Goal: Task Accomplishment & Management: Manage account settings

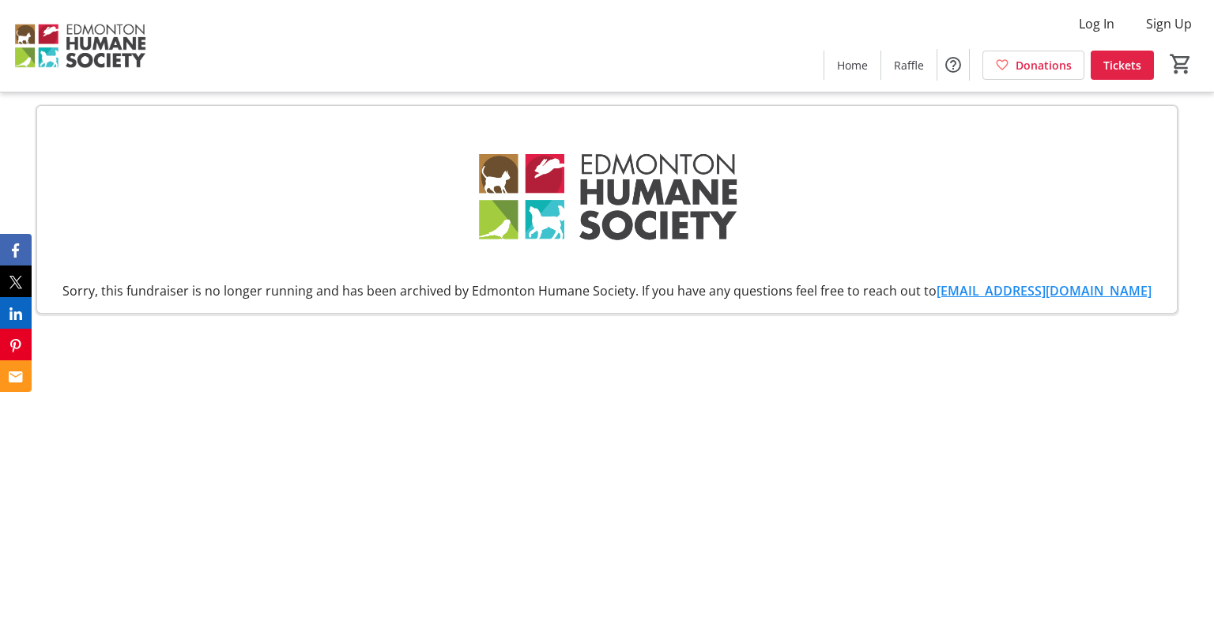
click at [86, 50] on img at bounding box center [79, 45] width 141 height 79
click at [71, 29] on img at bounding box center [79, 45] width 141 height 79
click at [852, 62] on span "Home" at bounding box center [852, 65] width 31 height 17
click at [1101, 21] on span "Log In" at bounding box center [1097, 23] width 36 height 19
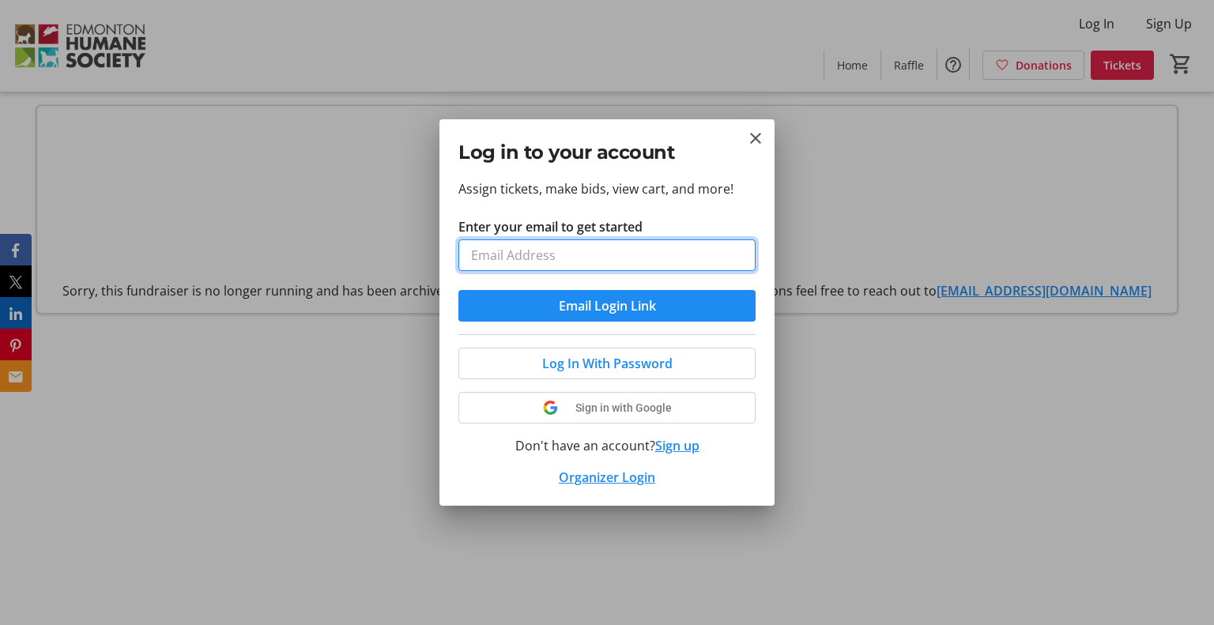
type input "[EMAIL_ADDRESS][DOMAIN_NAME]"
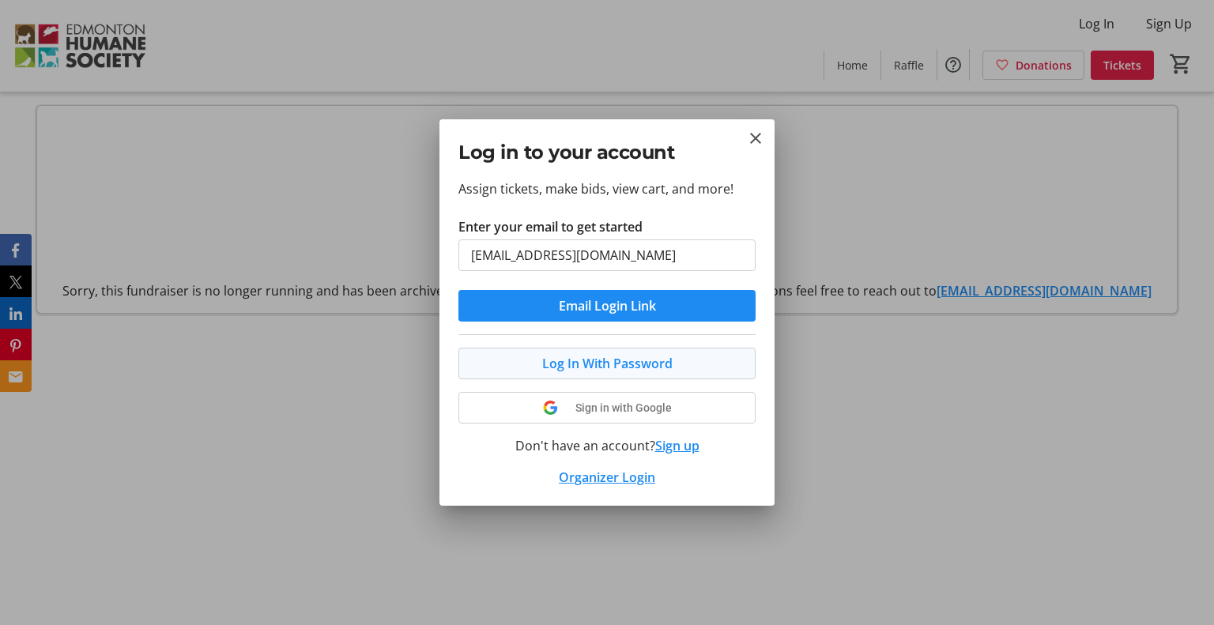
click at [617, 369] on span "Log In With Password" at bounding box center [607, 363] width 130 height 19
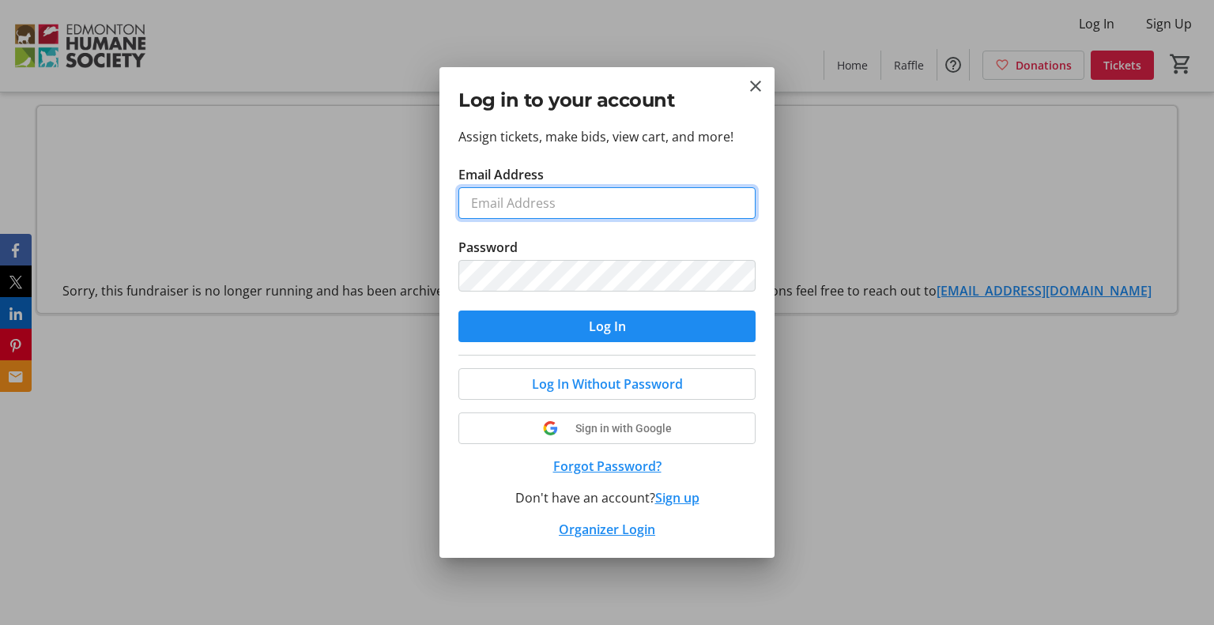
click at [522, 206] on input "Email Address" at bounding box center [606, 203] width 297 height 32
type input "[EMAIL_ADDRESS][DOMAIN_NAME]"
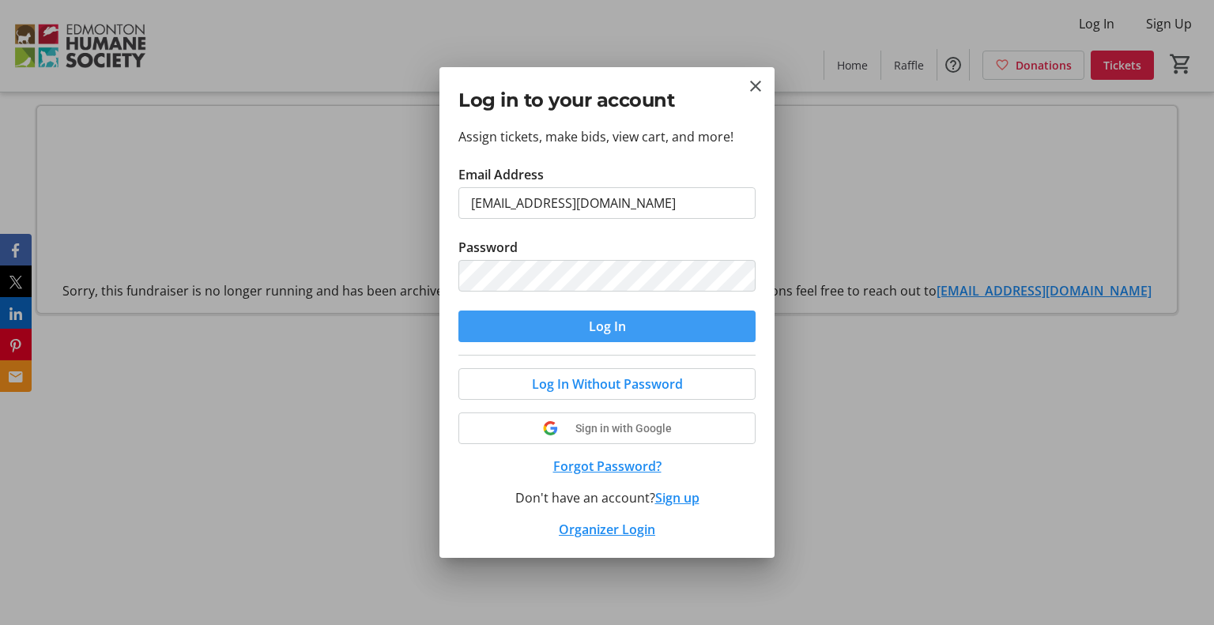
click at [589, 327] on span "Log In" at bounding box center [607, 326] width 37 height 19
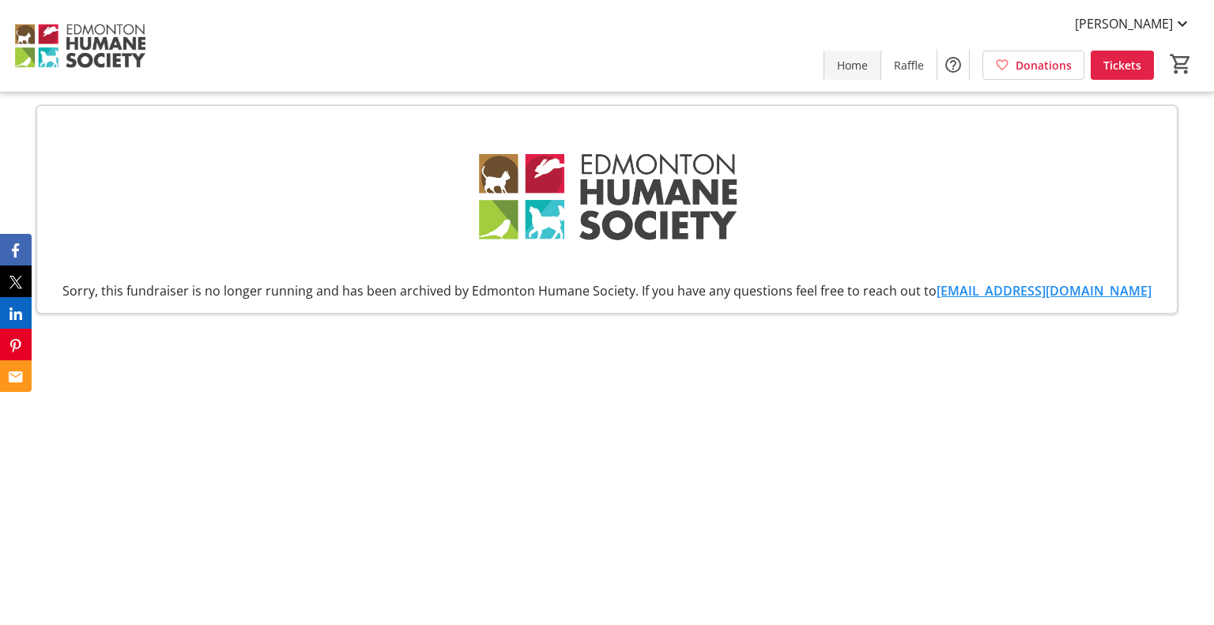
click at [859, 58] on span "Home" at bounding box center [852, 65] width 31 height 17
click at [1167, 20] on span "[PERSON_NAME]" at bounding box center [1124, 23] width 98 height 19
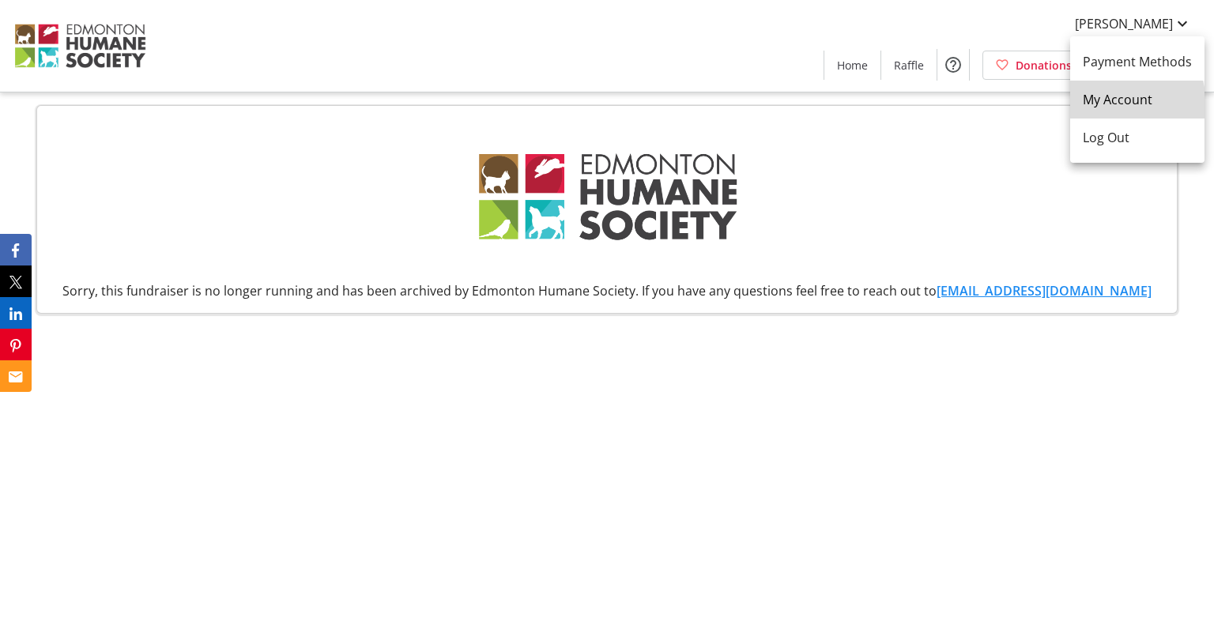
click at [1130, 103] on span "My Account" at bounding box center [1137, 99] width 109 height 19
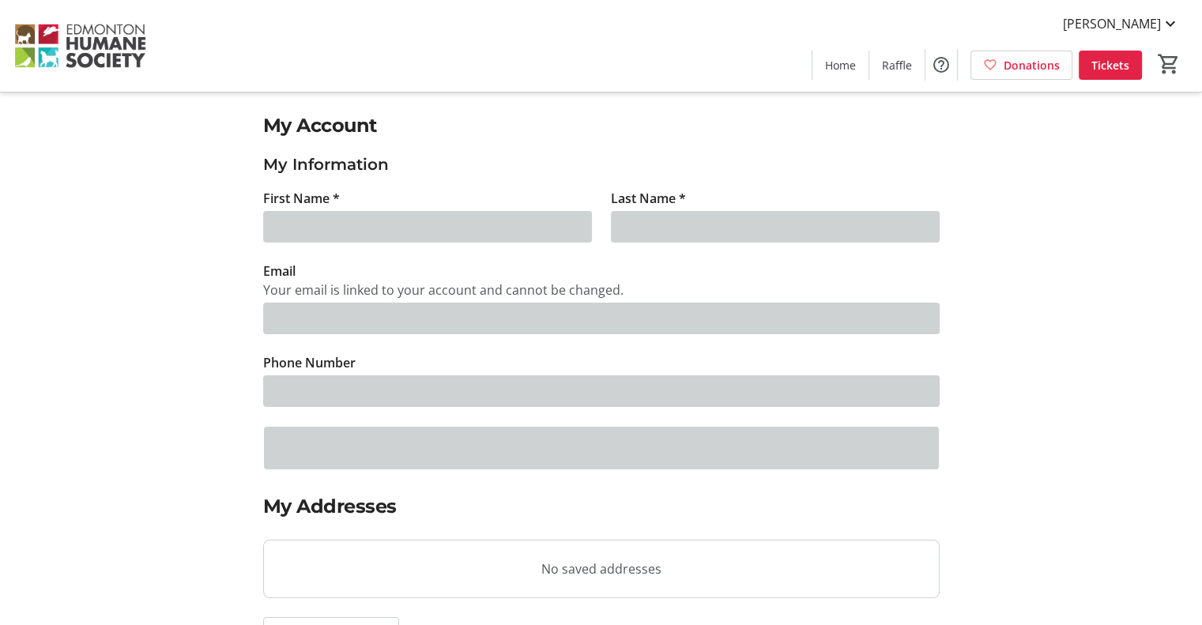
type input "Addy"
type input "[PERSON_NAME]"
type input "[EMAIL_ADDRESS][DOMAIN_NAME]"
type input "[PHONE_NUMBER]"
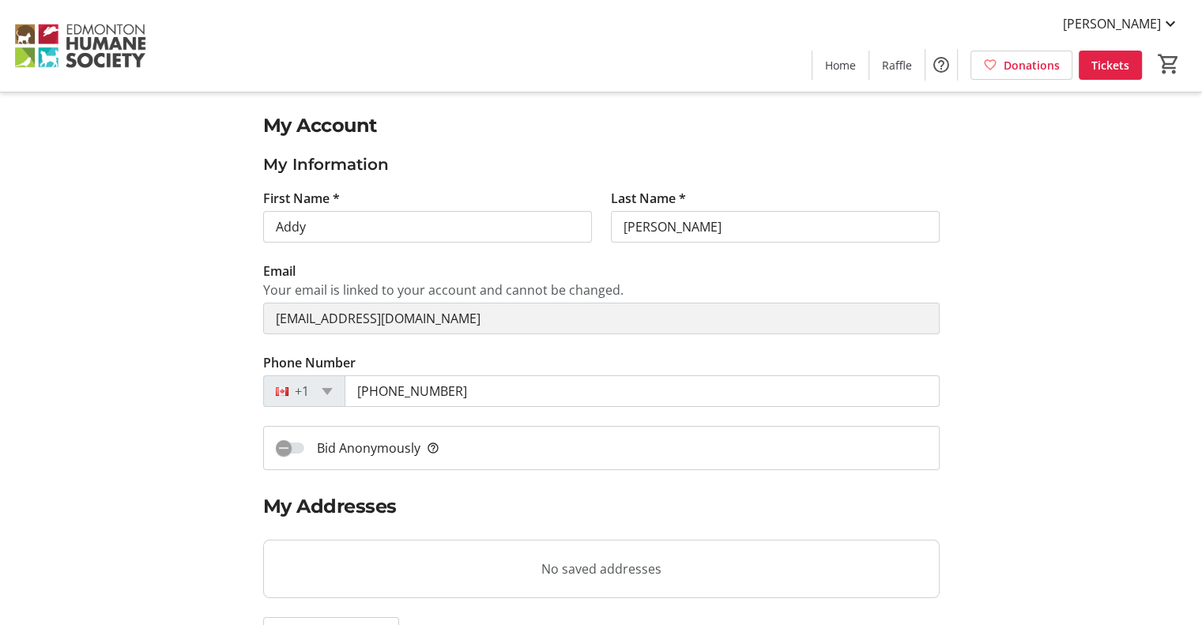
scroll to position [387, 0]
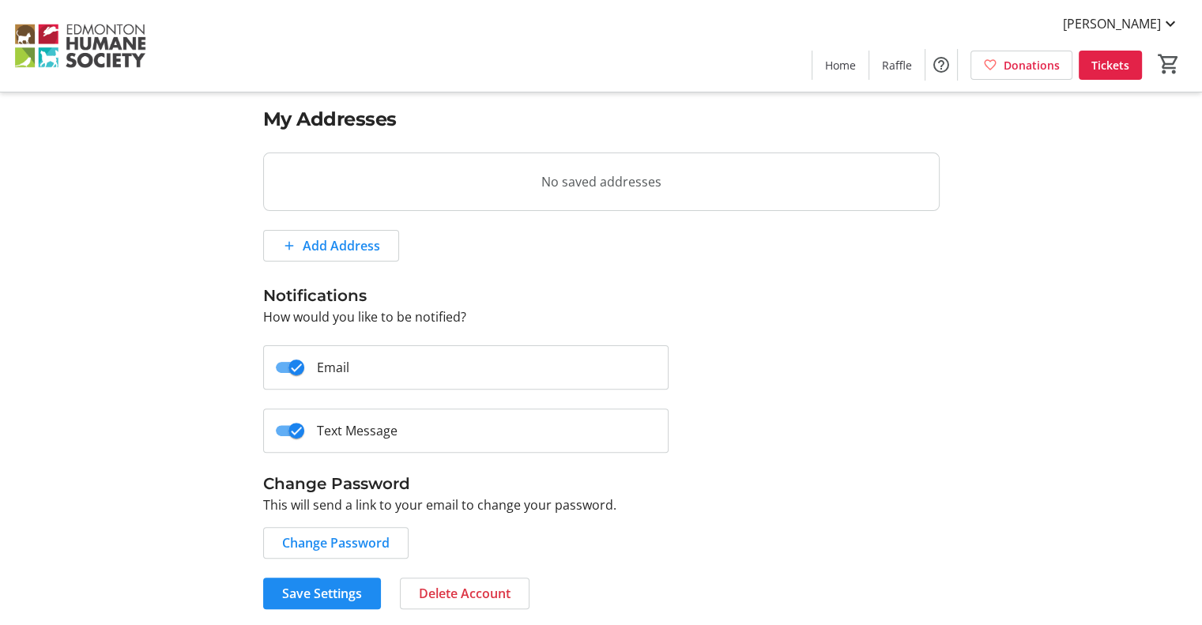
click at [86, 38] on img at bounding box center [79, 45] width 141 height 79
